Goal: Information Seeking & Learning: Learn about a topic

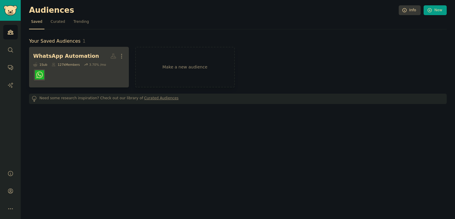
click at [85, 67] on dd at bounding box center [79, 75] width 92 height 17
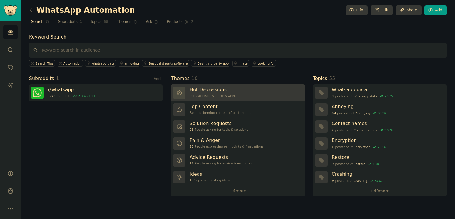
click at [272, 94] on link "Hot Discussions Popular discussions this week" at bounding box center [238, 92] width 134 height 17
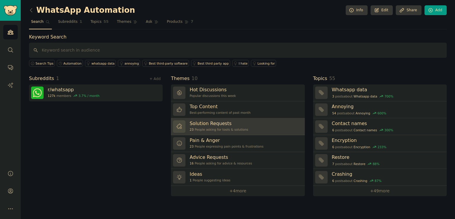
click at [272, 121] on link "Solution Requests 23 People asking for tools & solutions" at bounding box center [238, 126] width 134 height 17
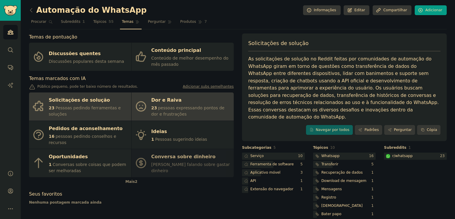
click at [185, 115] on div "23 pessoas expressando pontos de dor e frustrações" at bounding box center [190, 111] width 79 height 12
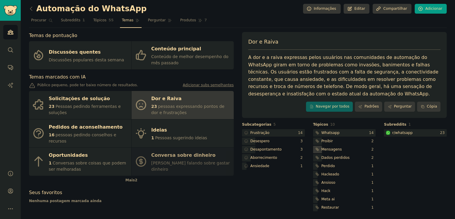
scroll to position [2, 0]
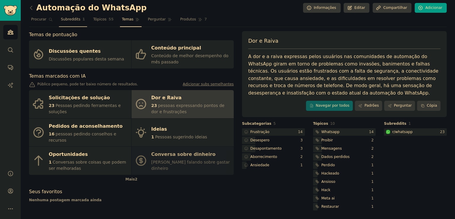
click at [69, 17] on font "Subreddits" at bounding box center [71, 19] width 20 height 4
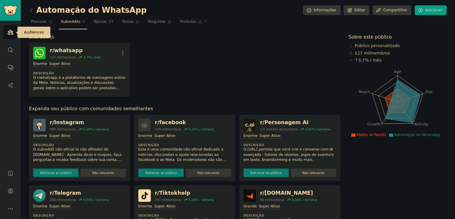
click at [12, 33] on icon "Barra lateral" at bounding box center [10, 32] width 6 height 6
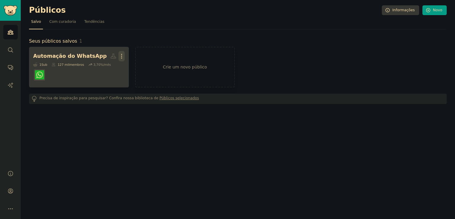
click at [123, 60] on button "Mais" at bounding box center [121, 56] width 6 height 10
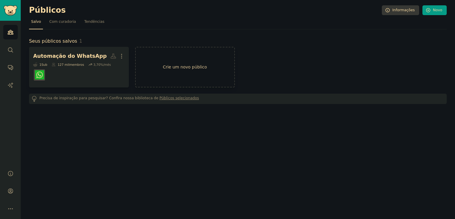
click at [192, 79] on link "Crie um novo público" at bounding box center [185, 67] width 100 height 41
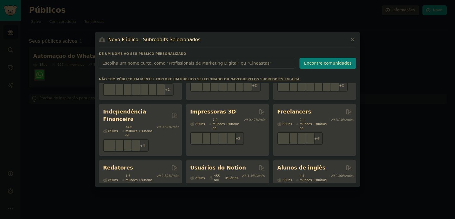
scroll to position [483, 0]
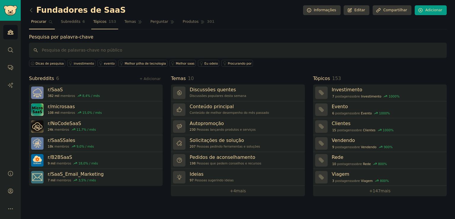
click at [91, 24] on link "Tópicos 153" at bounding box center [104, 23] width 27 height 12
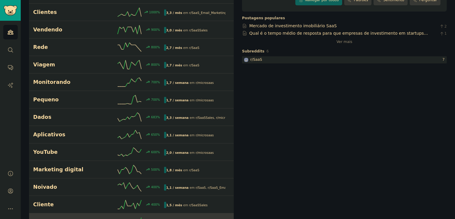
scroll to position [85, 0]
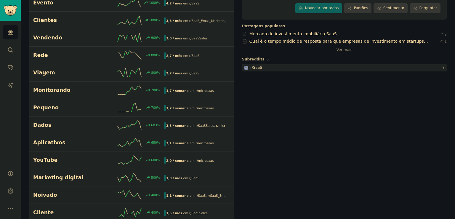
drag, startPoint x: 223, startPoint y: 146, endPoint x: 301, endPoint y: 168, distance: 81.2
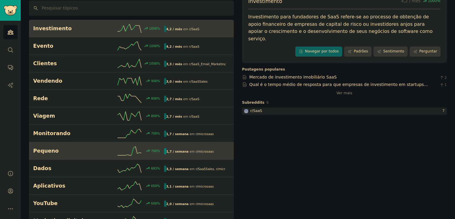
scroll to position [0, 0]
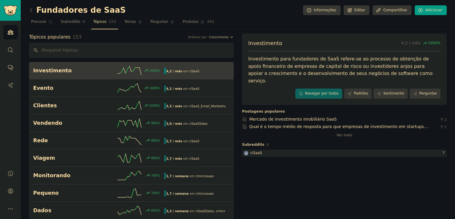
click at [105, 76] on link "Investimento 1000 % 4,2 / mês em r/ SaaS" at bounding box center [131, 70] width 205 height 17
click at [419, 124] on font "Qual é o tempo médio de resposta para que empresas de investimento em startups …" at bounding box center [338, 129] width 179 height 11
click at [271, 117] on font "Mercado de investimento imobiliário SaaS" at bounding box center [292, 119] width 87 height 5
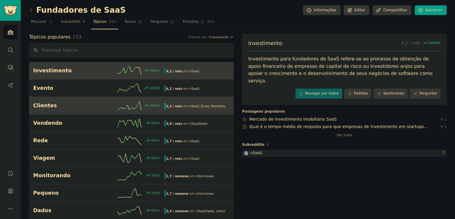
click at [58, 108] on h2 "Clientes" at bounding box center [65, 105] width 65 height 7
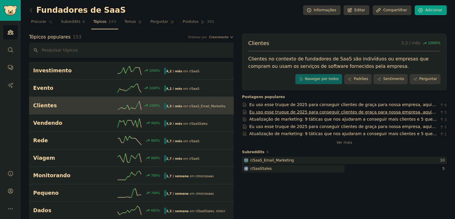
click at [380, 110] on font "Eu uso esse truque de 2025 para conseguir clientes de graça para nossa empresa,…" at bounding box center [342, 115] width 187 height 11
click at [417, 120] on font "Atualização de marketing: 9 táticas que nos ajudaram a conseguir mais clientes …" at bounding box center [342, 122] width 187 height 11
click at [317, 126] on font "Eu uso esse truque de 2025 para conseguir clientes de graça para nossa empresa,…" at bounding box center [342, 129] width 187 height 11
click at [345, 143] on font "Ver mais" at bounding box center [344, 142] width 16 height 4
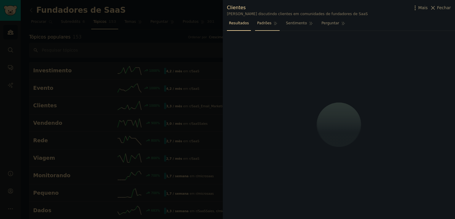
click at [265, 26] on link "Padrões" at bounding box center [267, 25] width 25 height 12
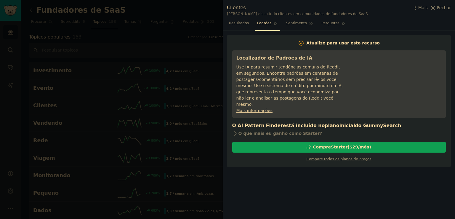
drag, startPoint x: 189, startPoint y: 115, endPoint x: 196, endPoint y: 110, distance: 8.9
click at [189, 115] on div at bounding box center [227, 109] width 455 height 219
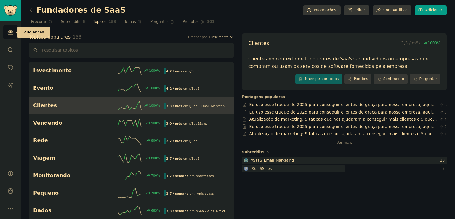
click at [13, 36] on link "Públicos" at bounding box center [10, 32] width 15 height 15
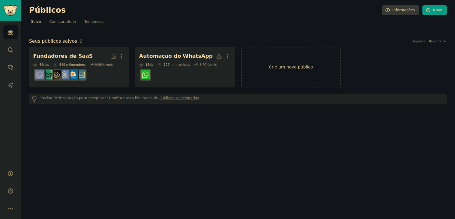
click at [293, 81] on link "Crie um novo público" at bounding box center [291, 67] width 100 height 41
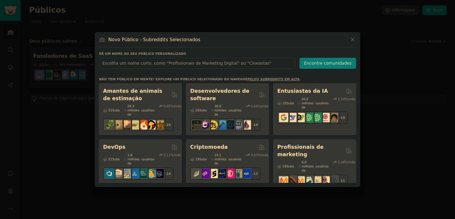
click at [149, 91] on font "Amantes de animais de estimação" at bounding box center [132, 94] width 59 height 13
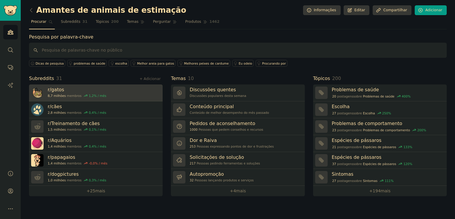
click at [118, 90] on link "r/ gatos 8,7 milhões membros 1,2 % / mês" at bounding box center [96, 92] width 134 height 17
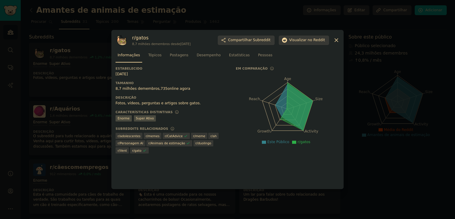
click at [338, 44] on div "r/ gatos 8,7 milhões de membros desde [DATE] Compartilhar Subreddit Visualizar …" at bounding box center [228, 40] width 224 height 12
click at [338, 42] on icon at bounding box center [336, 40] width 6 height 6
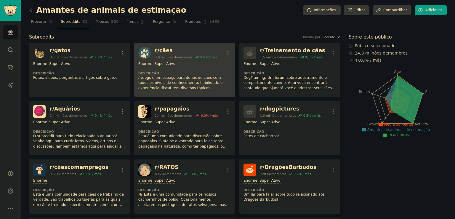
click at [214, 68] on div "Enorme Super Ativo Descrição /r/dogs é um espaço para donos de cães com todos o…" at bounding box center [184, 75] width 93 height 33
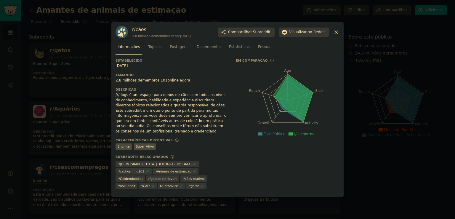
drag, startPoint x: 338, startPoint y: 30, endPoint x: 218, endPoint y: 41, distance: 120.1
click at [337, 31] on icon at bounding box center [336, 32] width 6 height 6
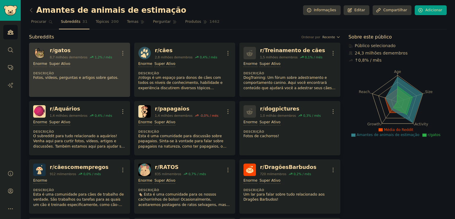
click at [58, 57] on font "8,7 milhões de" at bounding box center [61, 57] width 23 height 4
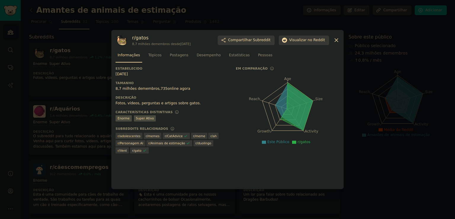
click at [86, 54] on div at bounding box center [227, 109] width 455 height 219
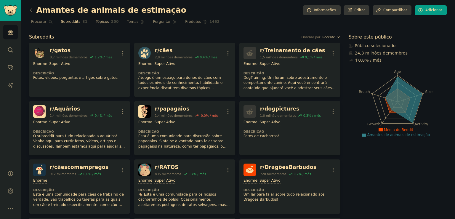
click at [111, 19] on span "200" at bounding box center [115, 21] width 8 height 5
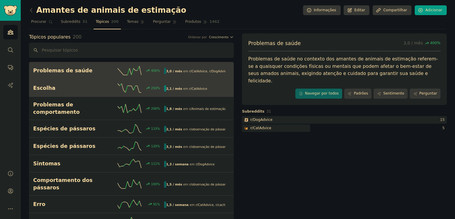
click at [95, 81] on link "Escolha 250 % 2,1 / mês em r/ CatAdvice Aumento de 250% nas menções recentemente" at bounding box center [131, 87] width 205 height 17
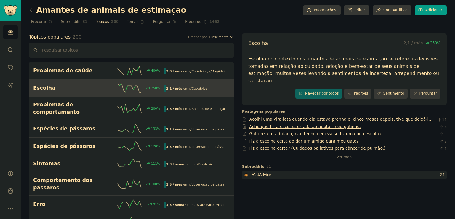
click at [302, 124] on font "Acho que fiz a escolha errada ao adotar meu gatinho." at bounding box center [305, 126] width 112 height 5
click at [341, 155] on font "Ver mais" at bounding box center [344, 157] width 16 height 4
click at [31, 10] on icon at bounding box center [31, 10] width 6 height 6
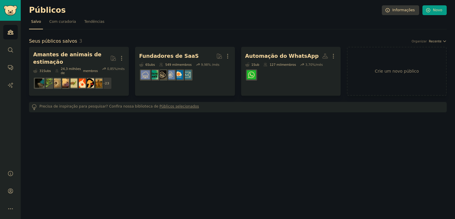
drag, startPoint x: 209, startPoint y: 162, endPoint x: 205, endPoint y: 114, distance: 48.5
click at [210, 162] on div "Públicos Informações Novo Salvo Com curadoria Tendências Seus públicos salvos 3…" at bounding box center [238, 109] width 434 height 219
